Goal: Communication & Community: Answer question/provide support

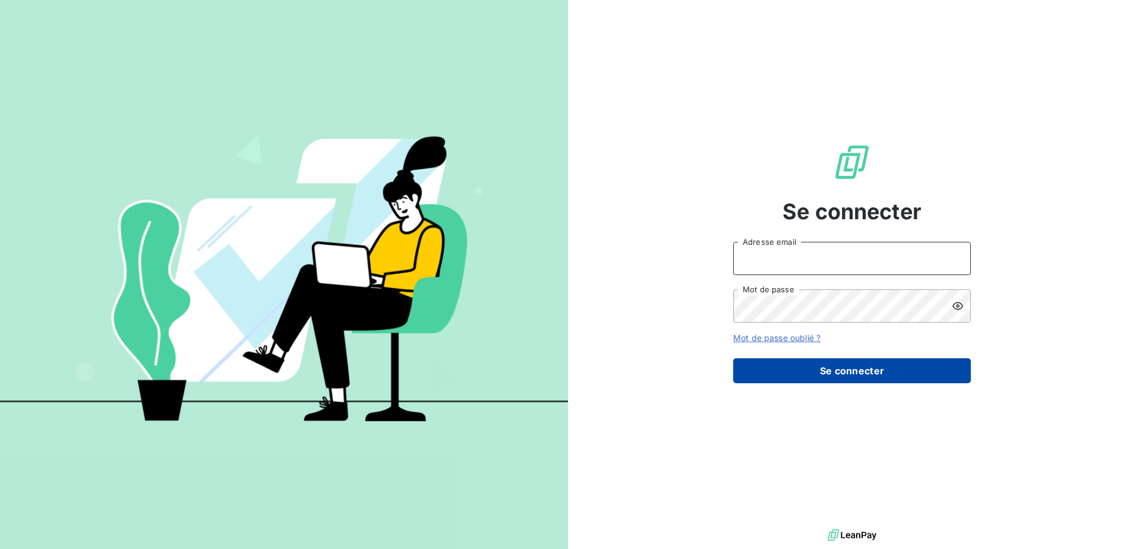
type input "j.doreau@auditpl.fr"
click at [849, 379] on button "Se connecter" at bounding box center [852, 370] width 238 height 25
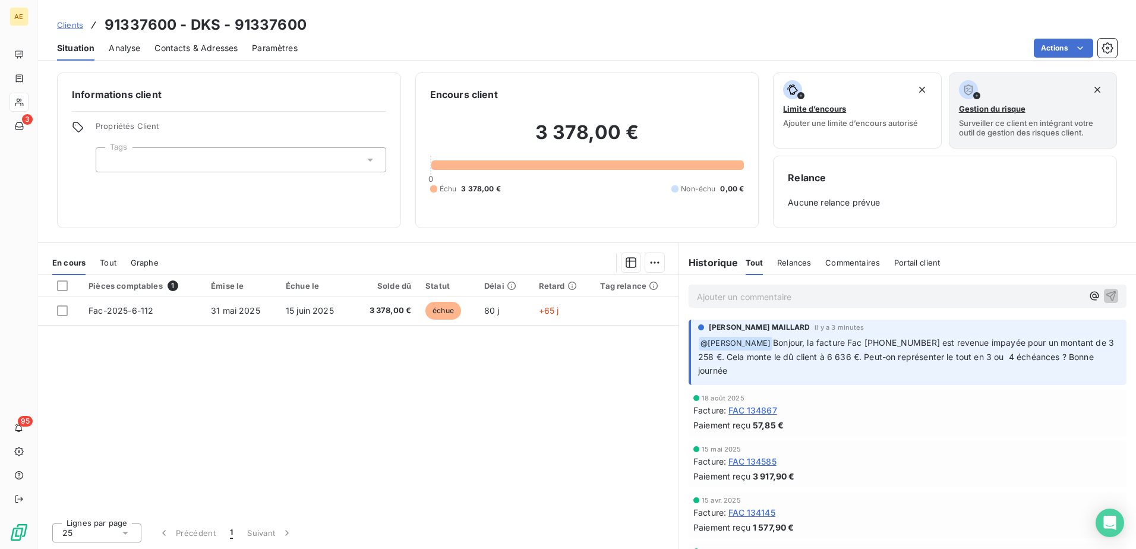
click at [781, 294] on p "Ajouter un commentaire ﻿" at bounding box center [890, 296] width 386 height 15
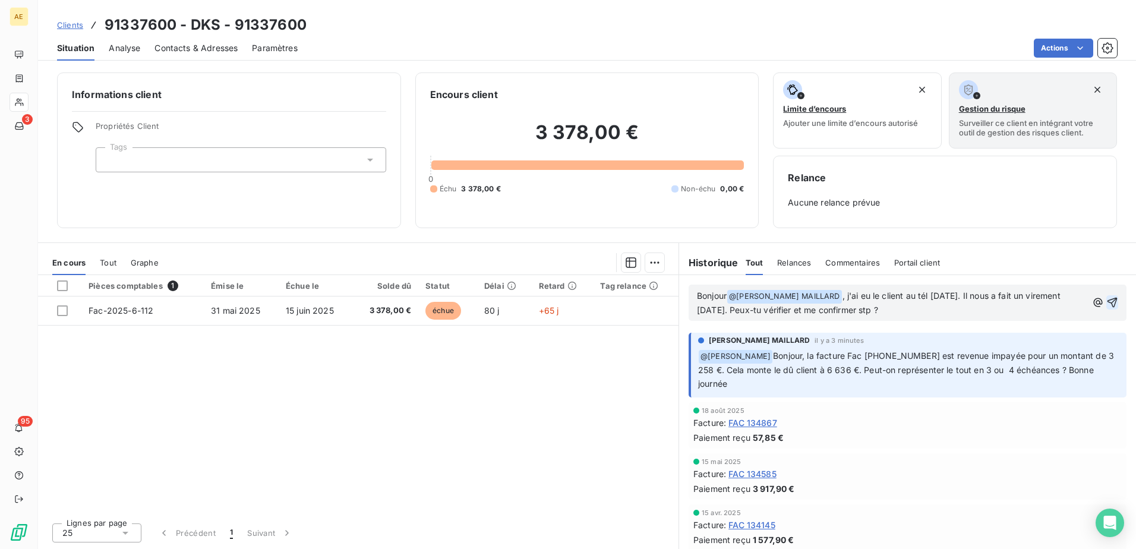
click at [1107, 299] on icon "button" at bounding box center [1112, 303] width 10 height 10
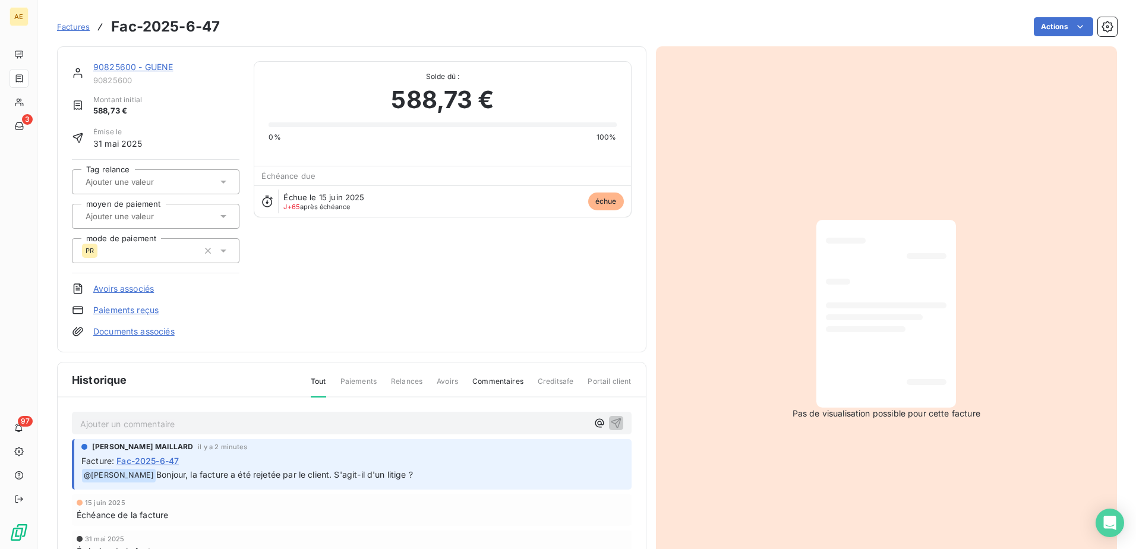
click at [206, 425] on p "Ajouter un commentaire ﻿" at bounding box center [333, 423] width 507 height 15
click at [488, 427] on p "Bonjour @ [PERSON_NAME] MAILLARD ﻿ , non pas de litige. Le client a préféré rej…" at bounding box center [333, 423] width 507 height 14
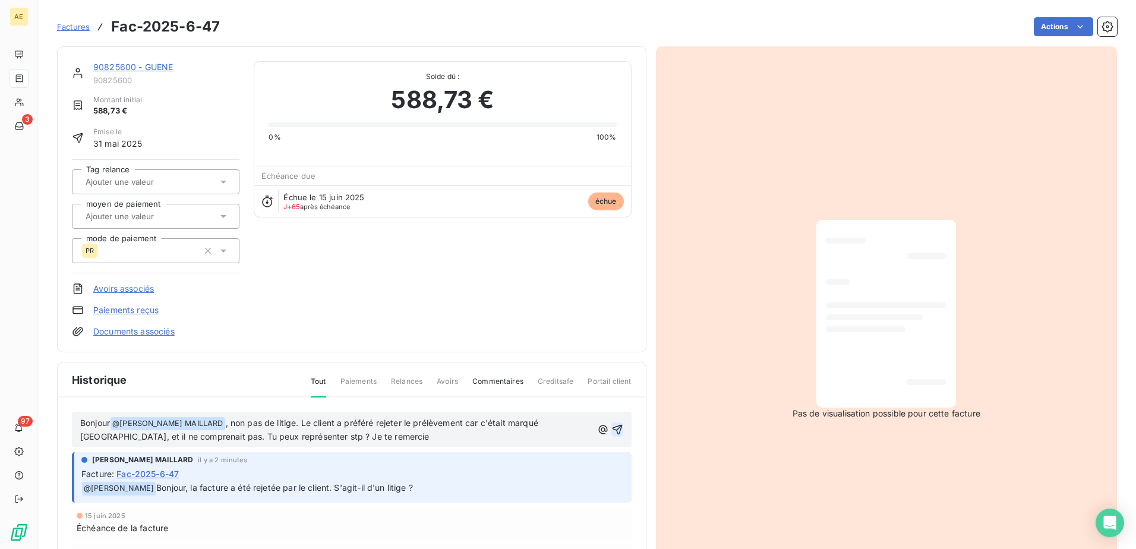
click at [617, 433] on icon "button" at bounding box center [617, 430] width 12 height 12
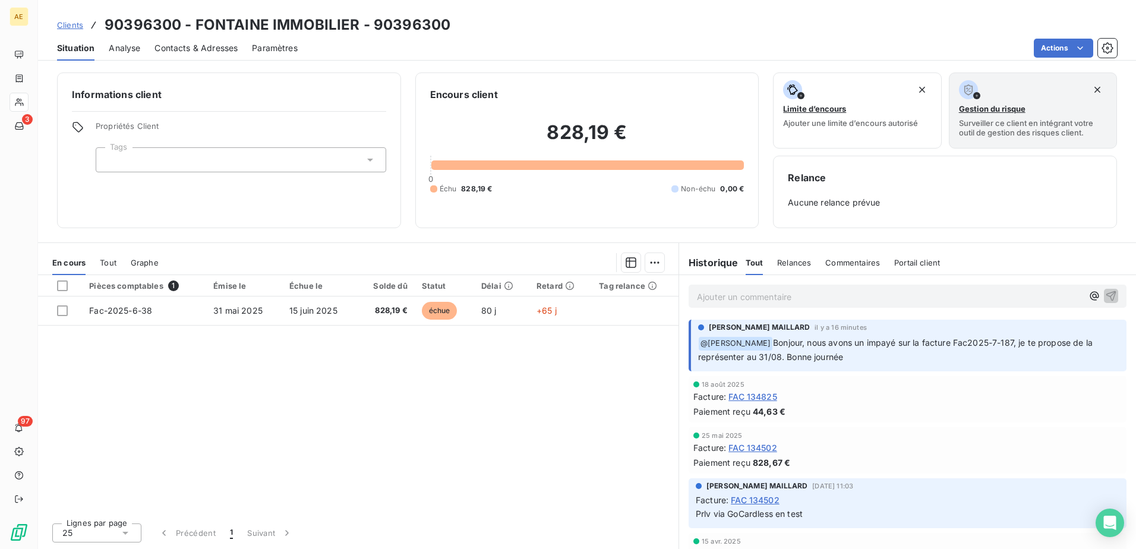
click at [753, 302] on p "Ajouter un commentaire ﻿" at bounding box center [890, 296] width 386 height 15
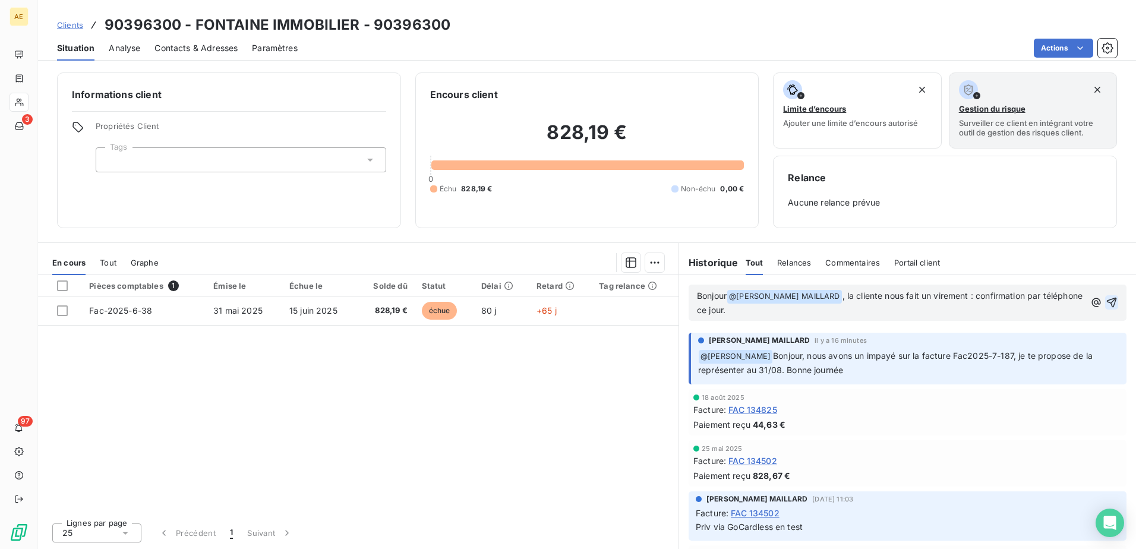
click at [1106, 302] on icon "button" at bounding box center [1112, 302] width 12 height 12
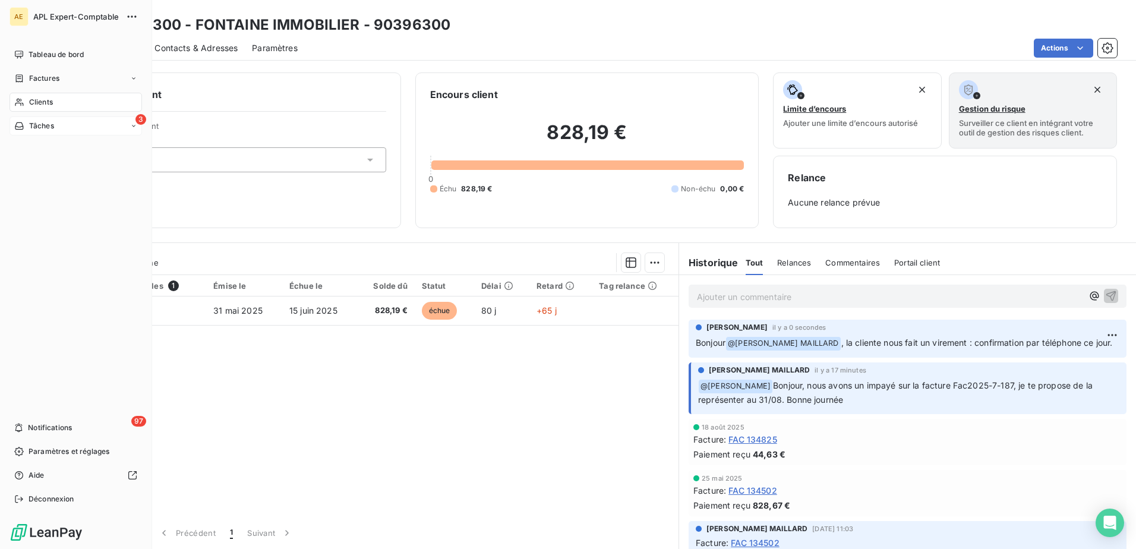
click at [23, 121] on icon at bounding box center [19, 126] width 10 height 10
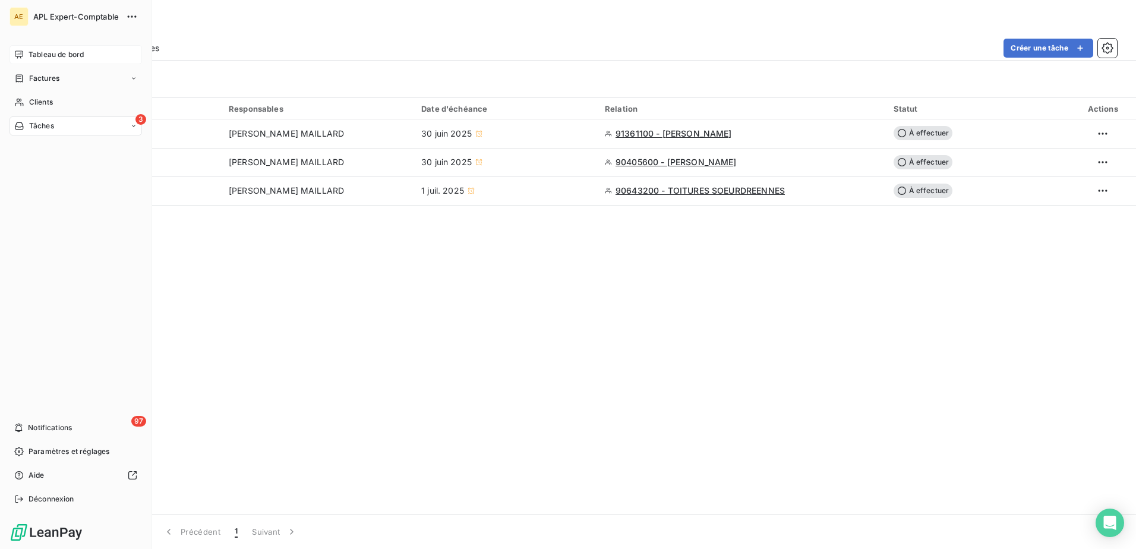
click at [27, 55] on div "Tableau de bord" at bounding box center [76, 54] width 132 height 19
